Goal: Check status

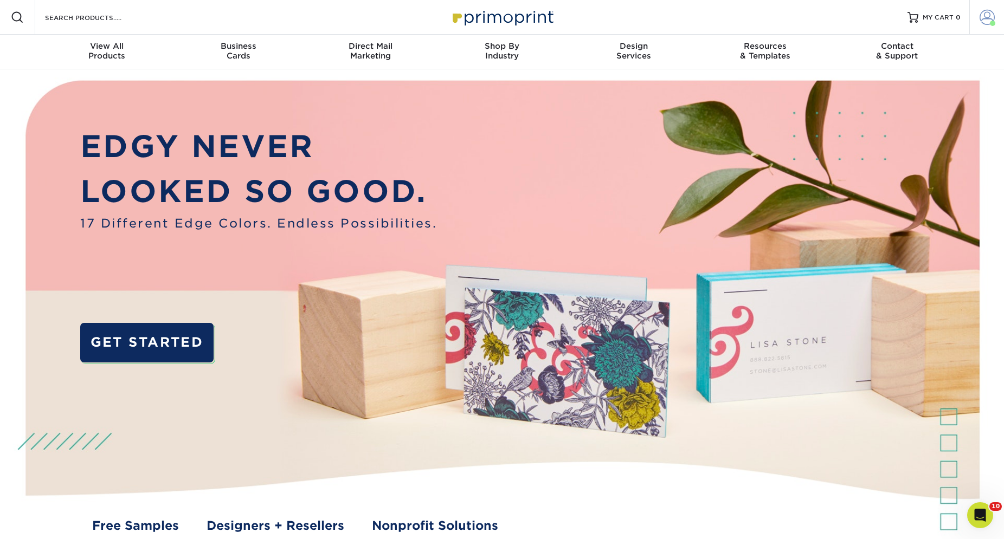
click at [984, 21] on span at bounding box center [986, 17] width 15 height 15
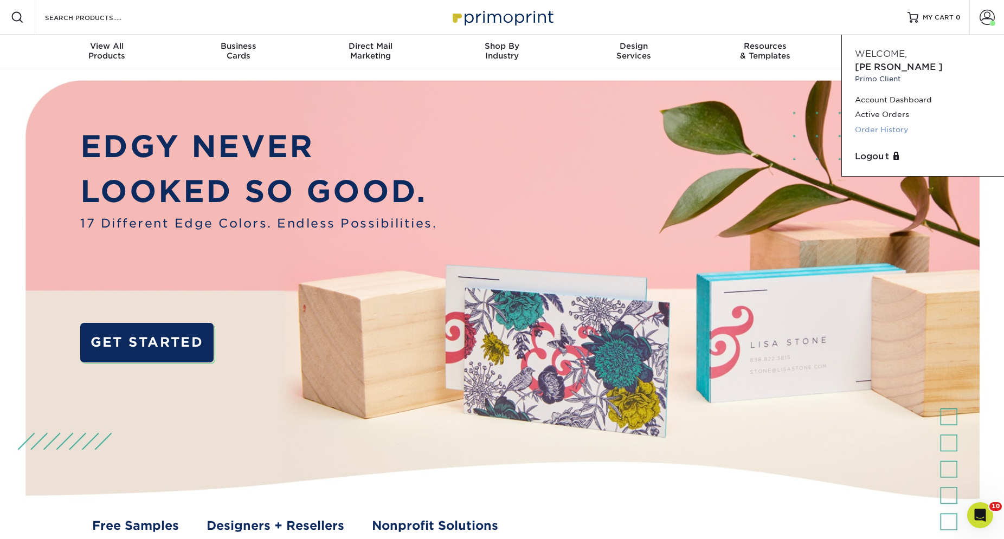
click at [889, 122] on link "Order History" at bounding box center [923, 129] width 136 height 15
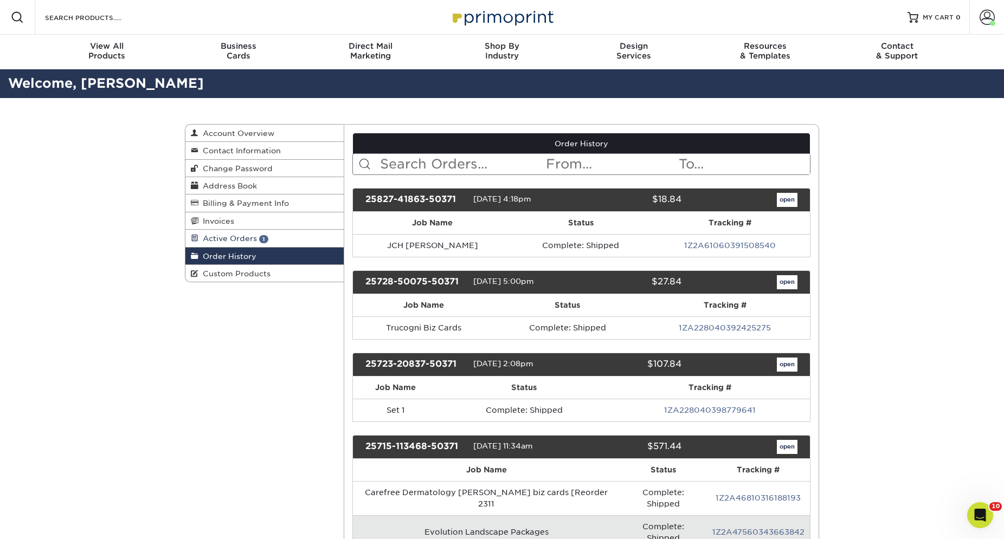
click at [262, 238] on span "1" at bounding box center [263, 239] width 9 height 8
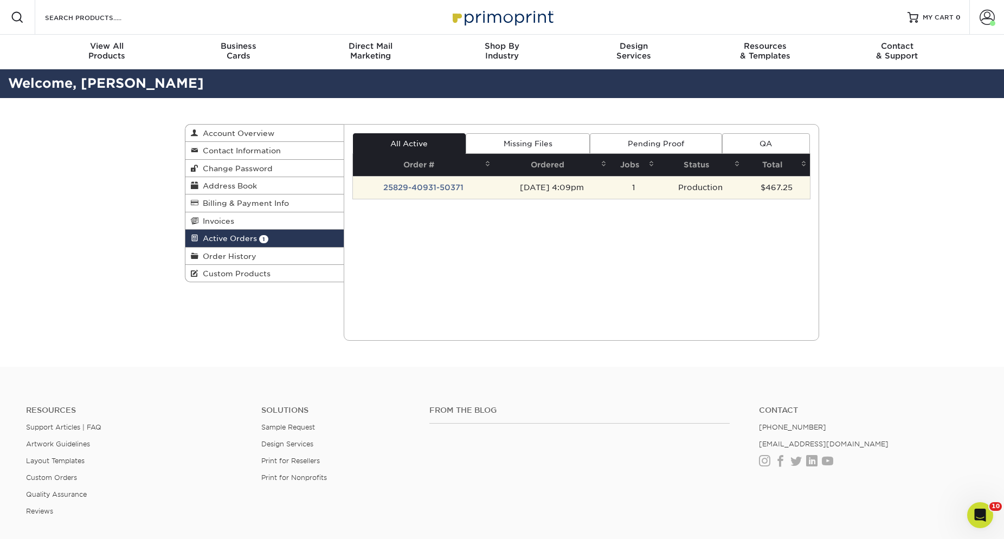
click at [413, 188] on td "25829-40931-50371" at bounding box center [423, 187] width 141 height 23
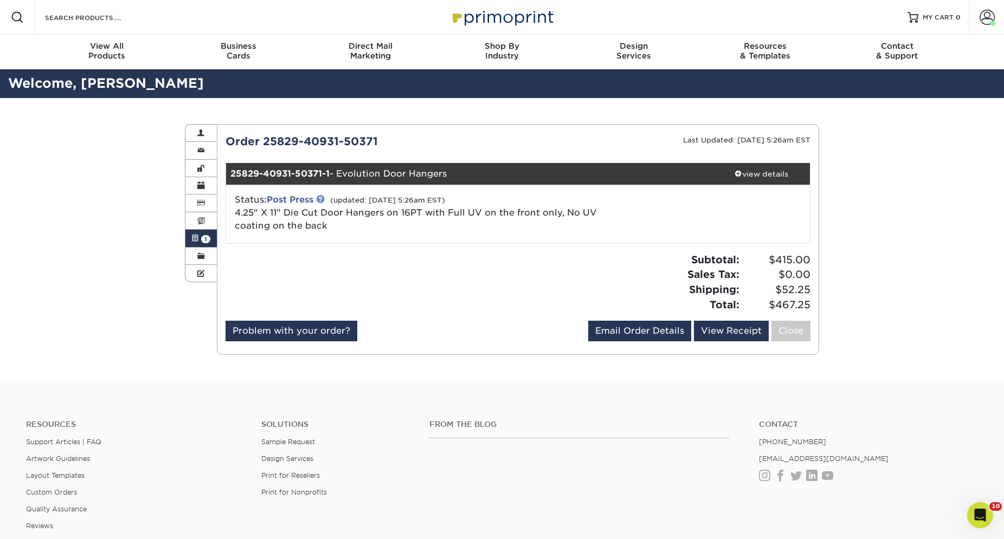
click at [324, 199] on link at bounding box center [320, 199] width 9 height 9
